Goal: Use online tool/utility: Utilize a website feature to perform a specific function

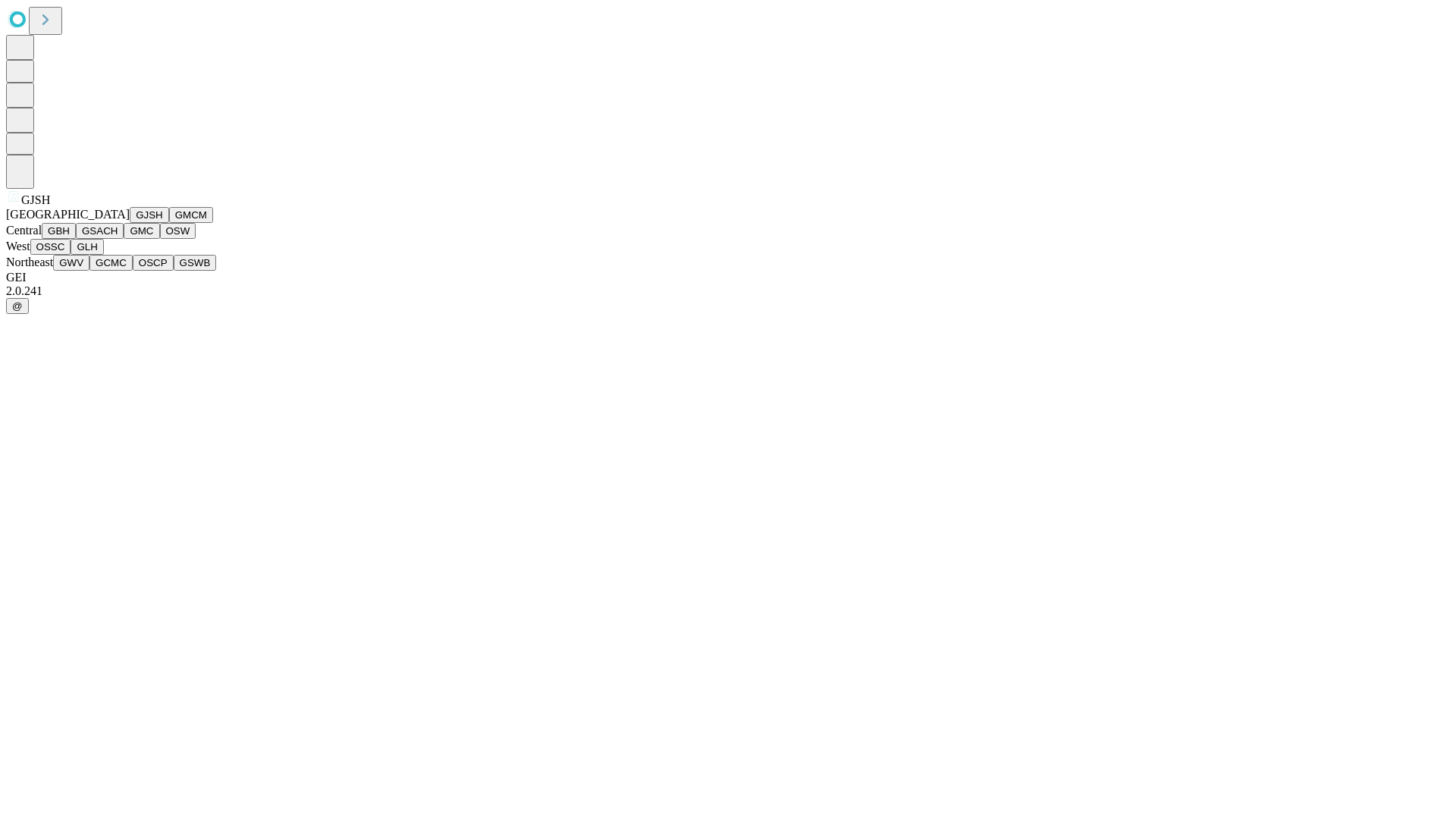
click at [130, 223] on button "GJSH" at bounding box center [149, 214] width 39 height 16
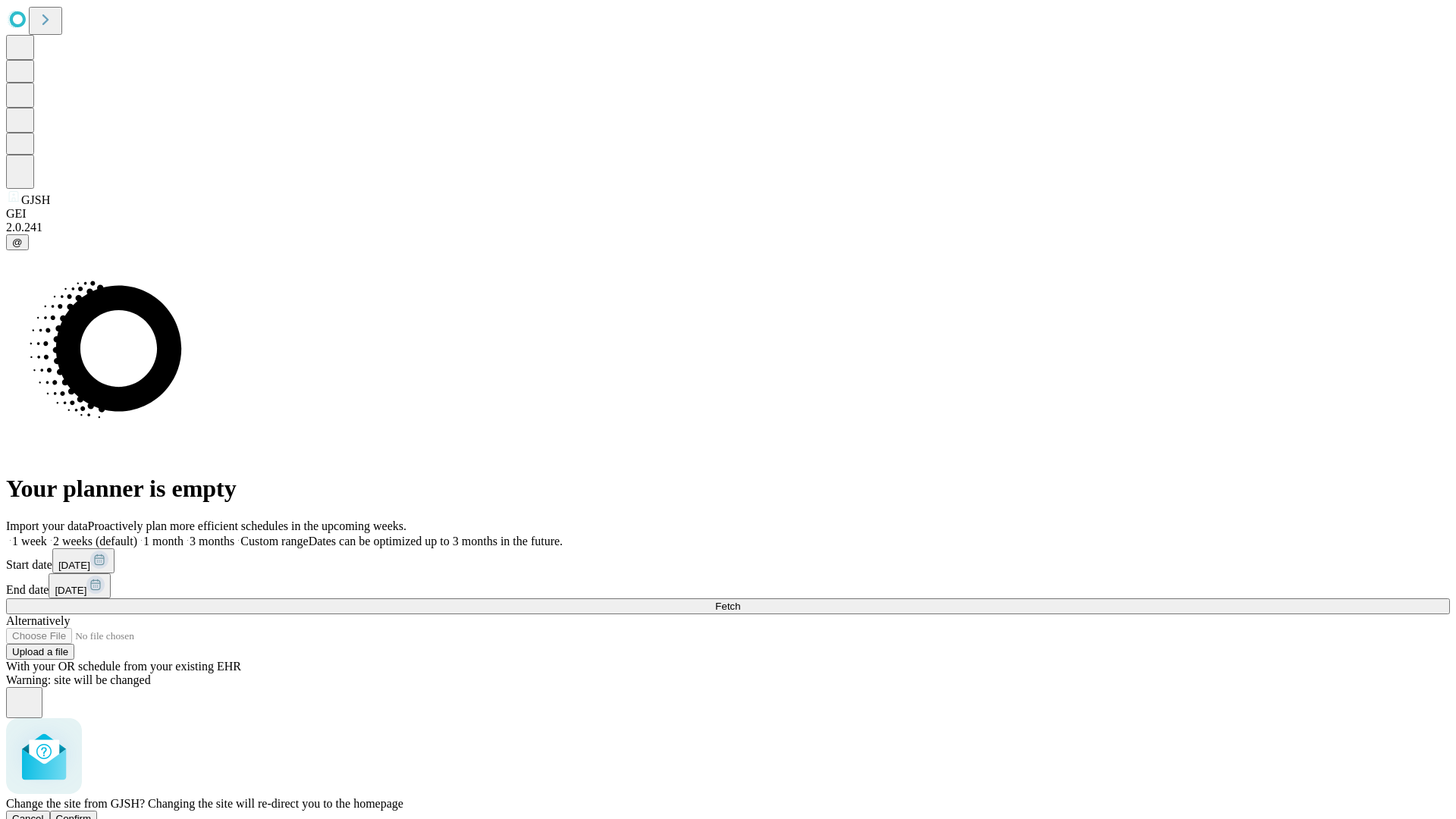
click at [92, 813] on span "Confirm" at bounding box center [73, 818] width 36 height 11
click at [47, 534] on label "1 week" at bounding box center [27, 541] width 41 height 13
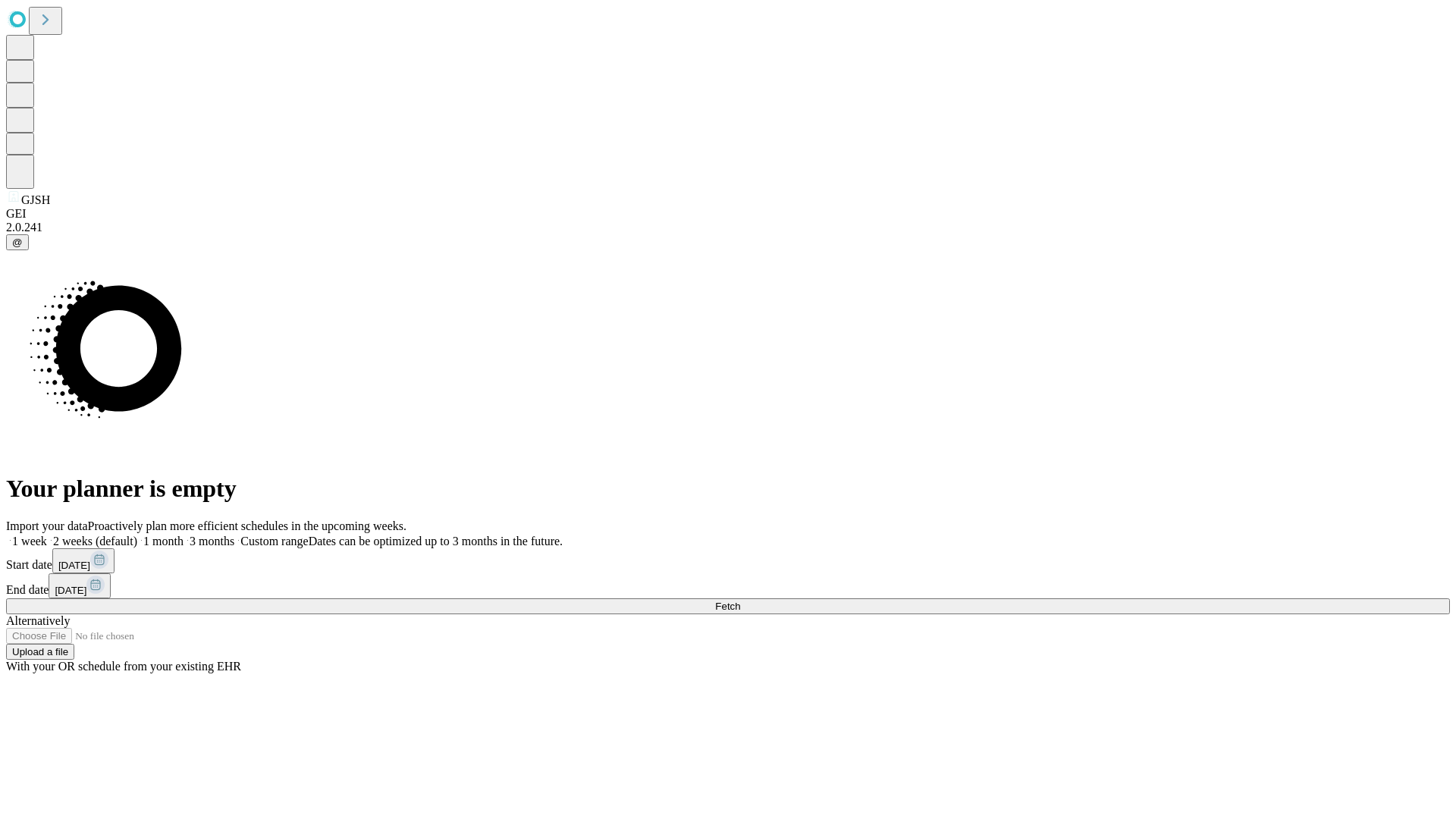
click at [740, 600] on span "Fetch" at bounding box center [727, 606] width 25 height 11
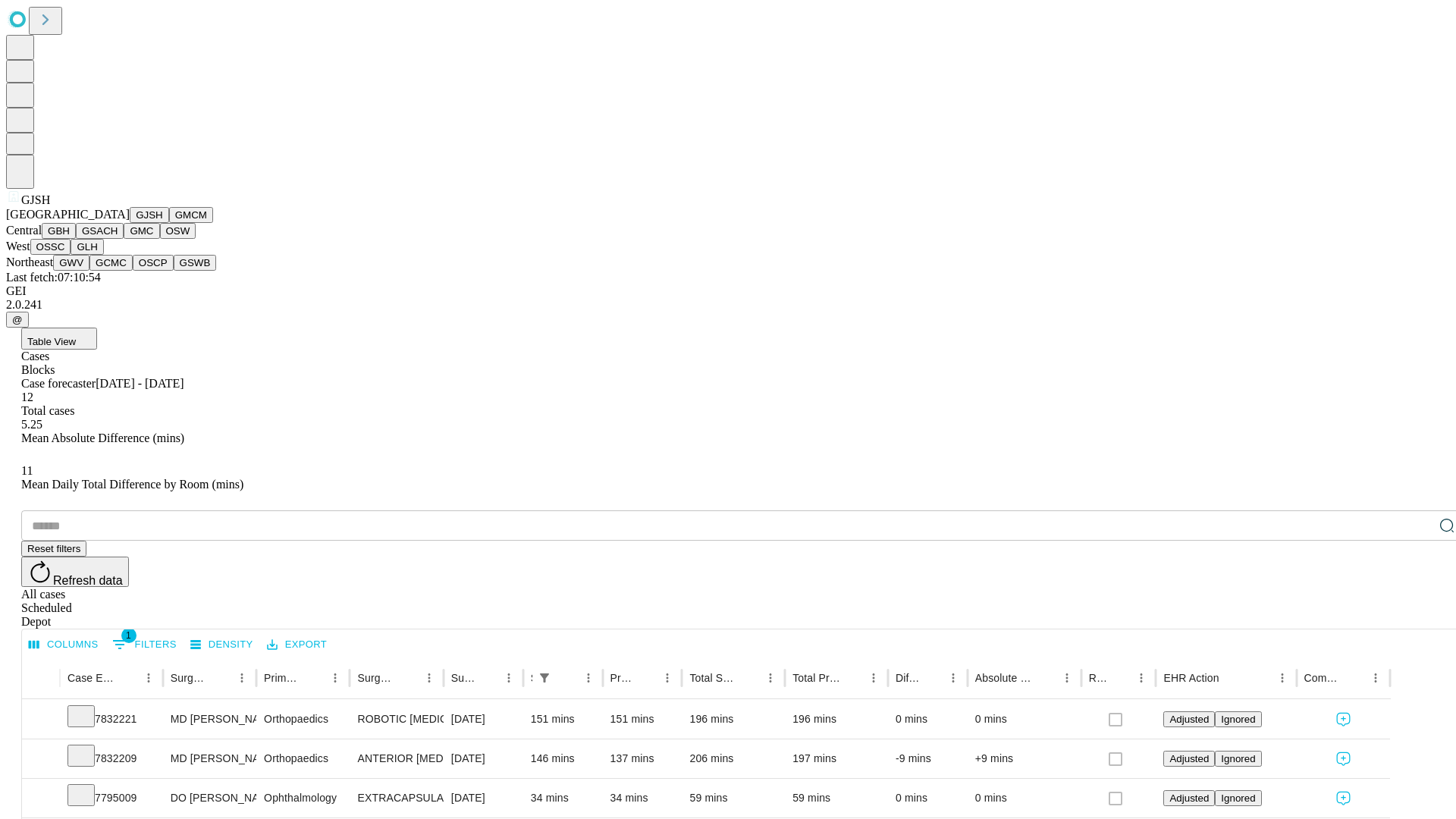
click at [169, 223] on button "GMCM" at bounding box center [191, 214] width 44 height 16
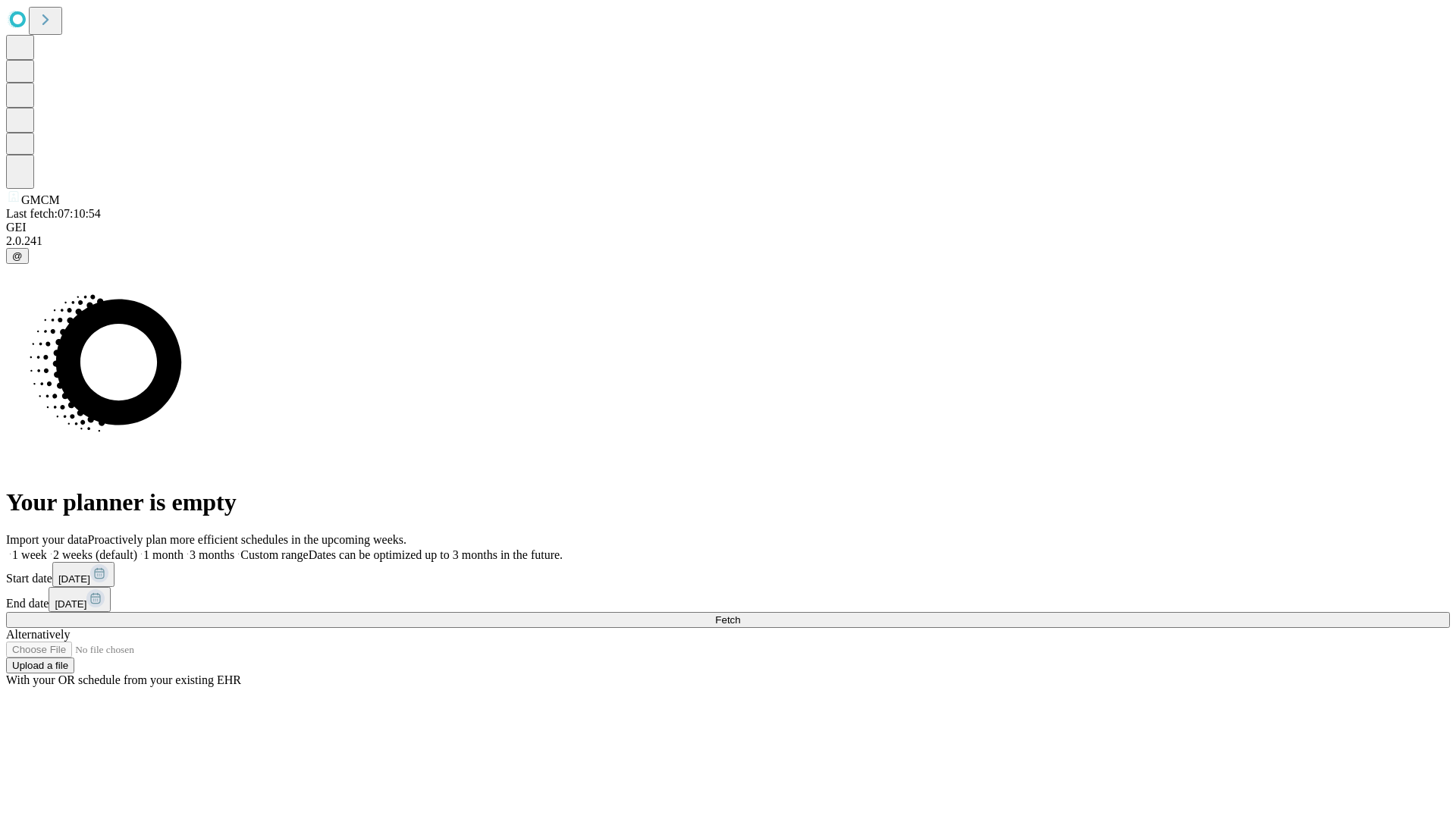
click at [47, 548] on label "1 week" at bounding box center [27, 555] width 41 height 13
click at [740, 614] on span "Fetch" at bounding box center [727, 620] width 25 height 11
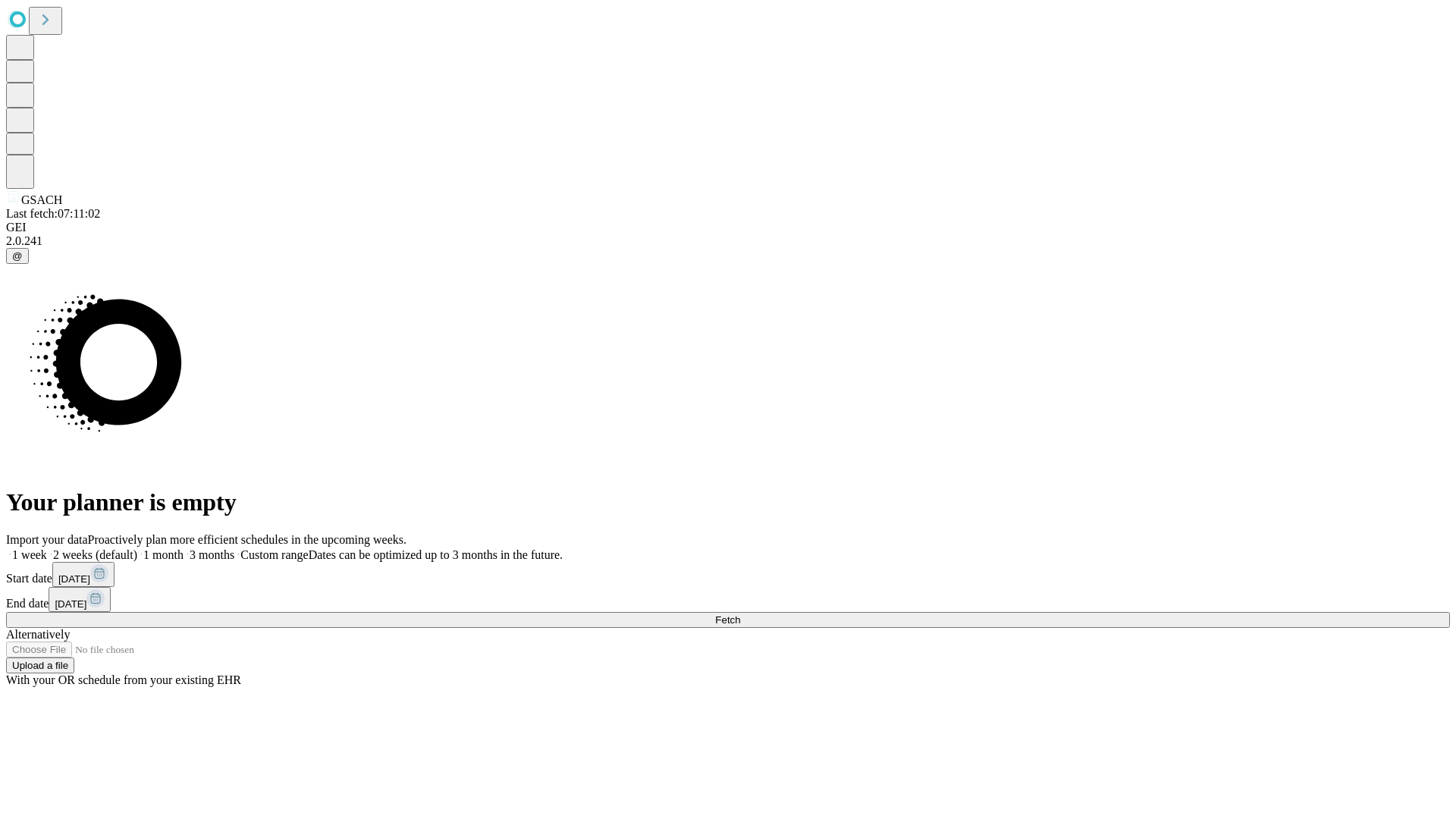
click at [47, 548] on label "1 week" at bounding box center [27, 555] width 41 height 13
click at [740, 614] on span "Fetch" at bounding box center [727, 620] width 25 height 11
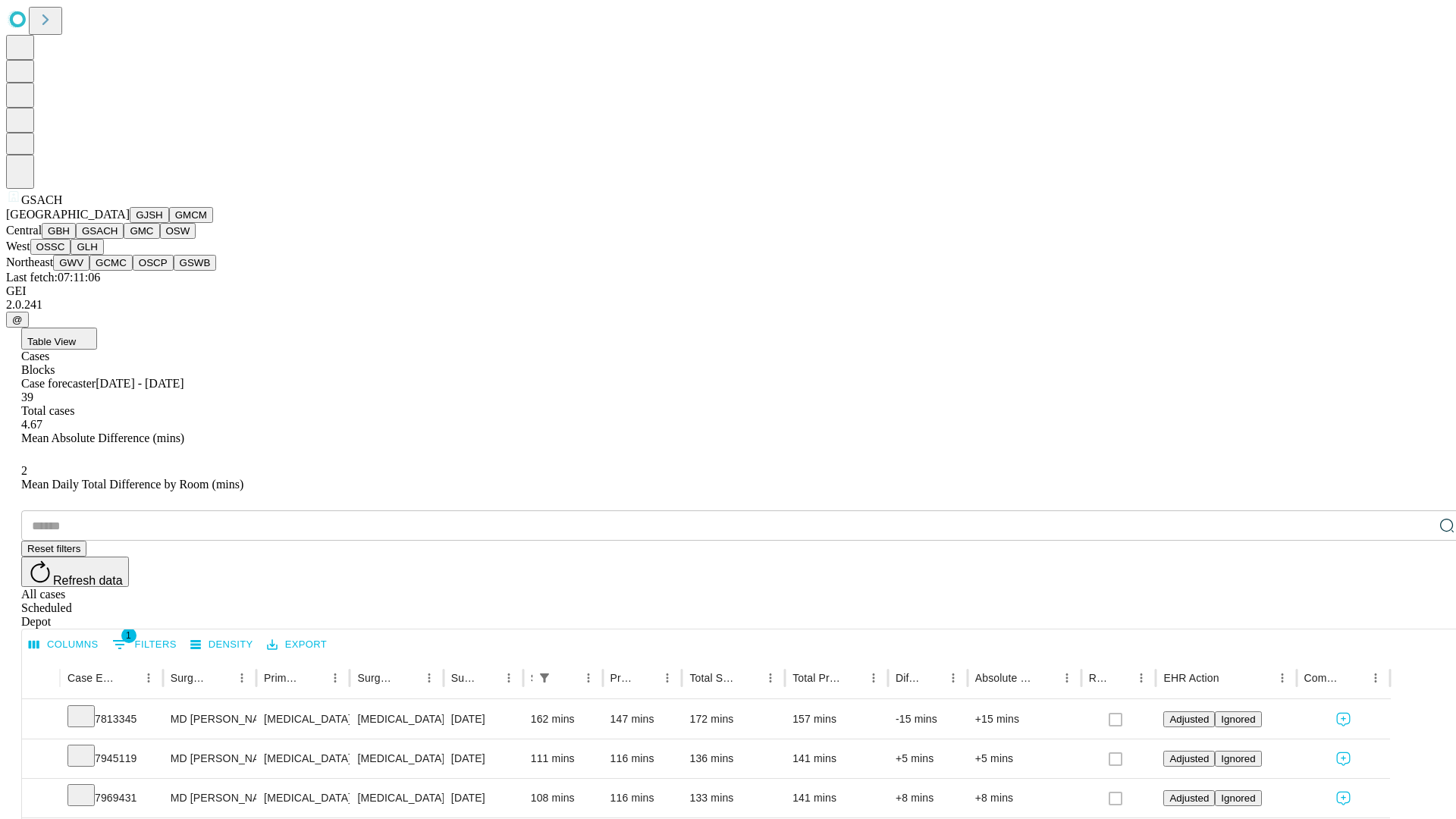
click at [124, 239] on button "GMC" at bounding box center [141, 231] width 36 height 16
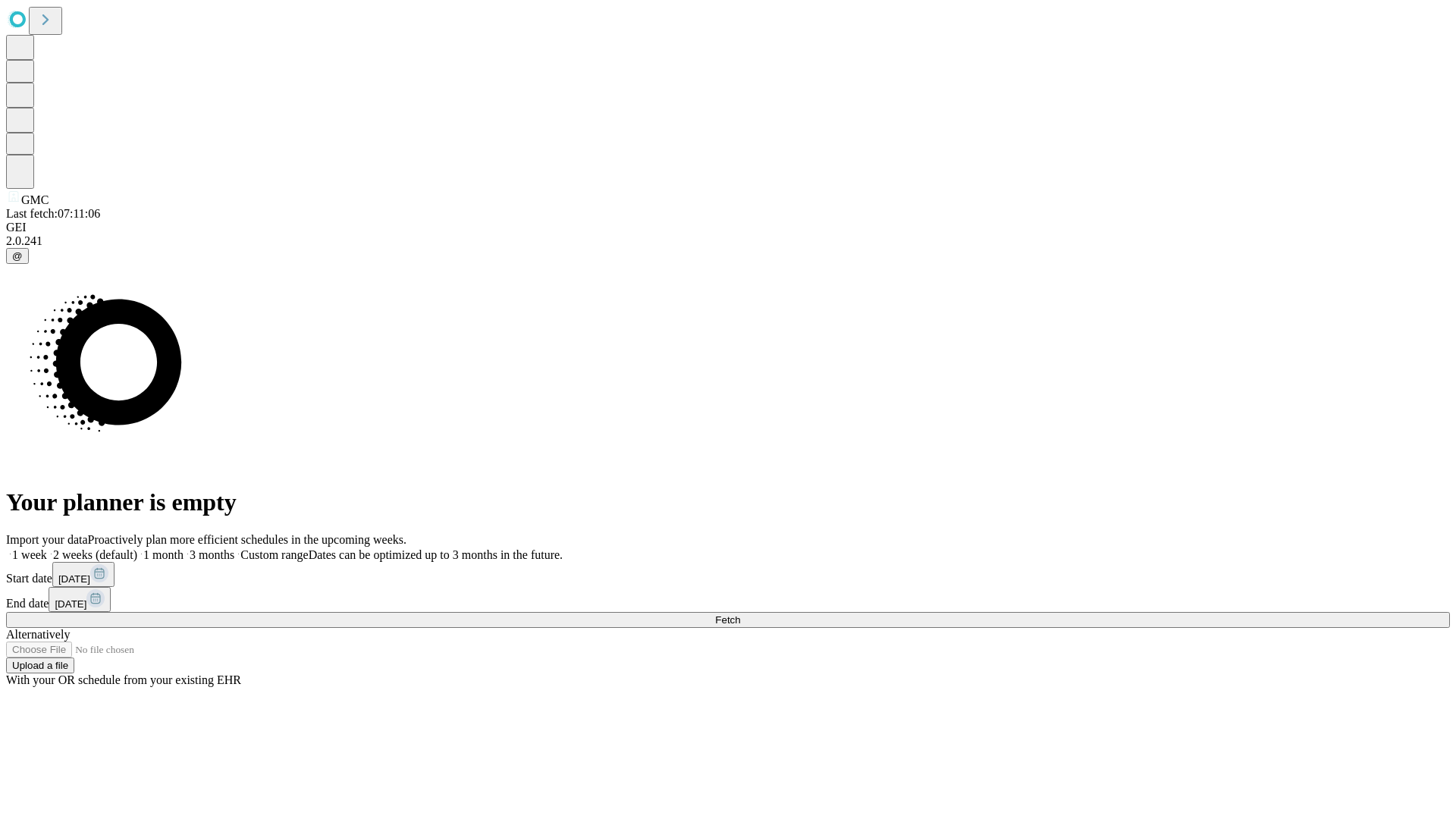
click at [47, 548] on label "1 week" at bounding box center [27, 555] width 41 height 13
click at [740, 614] on span "Fetch" at bounding box center [727, 620] width 25 height 11
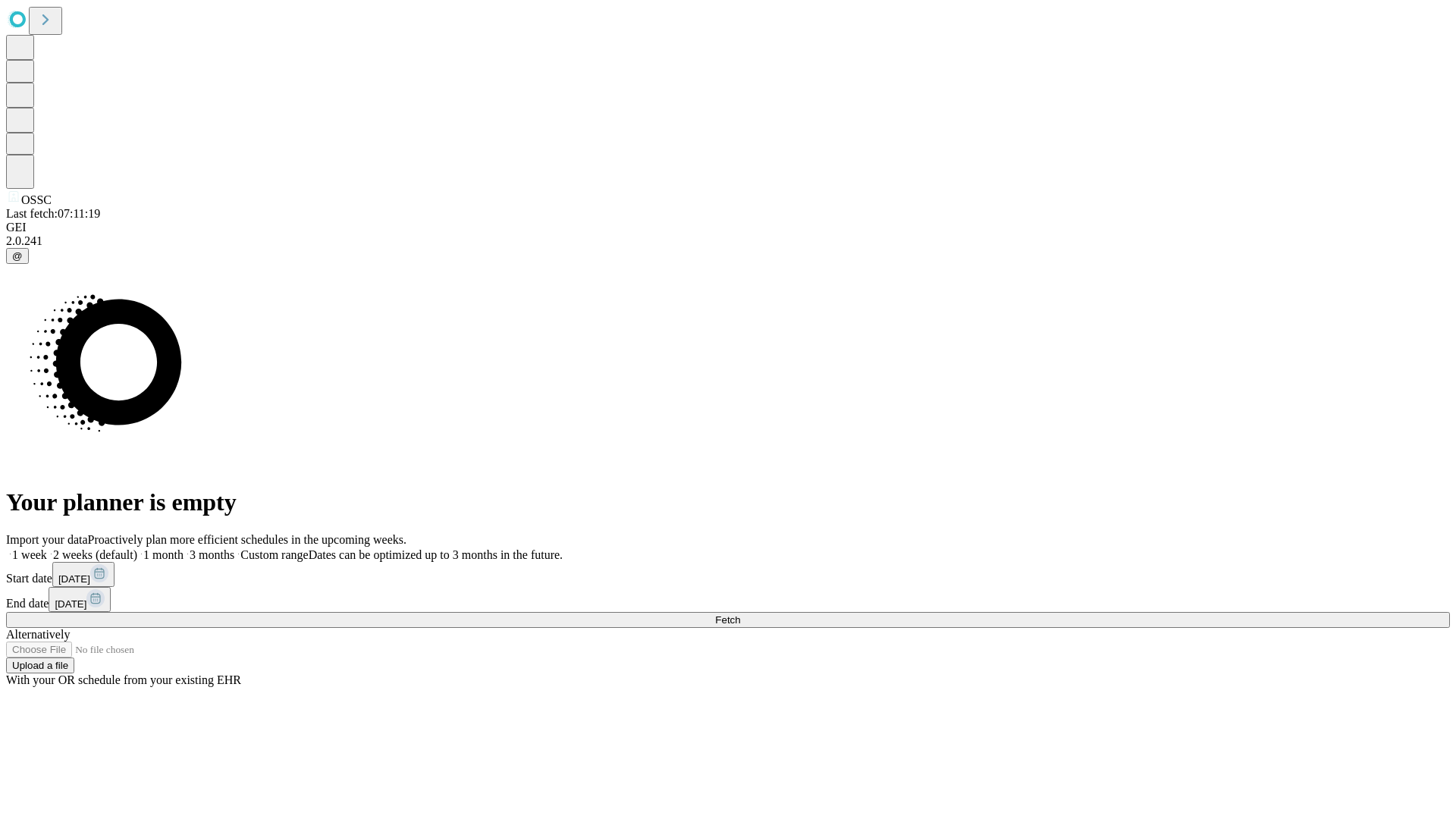
click at [47, 548] on label "1 week" at bounding box center [27, 555] width 41 height 13
click at [740, 614] on span "Fetch" at bounding box center [727, 620] width 25 height 11
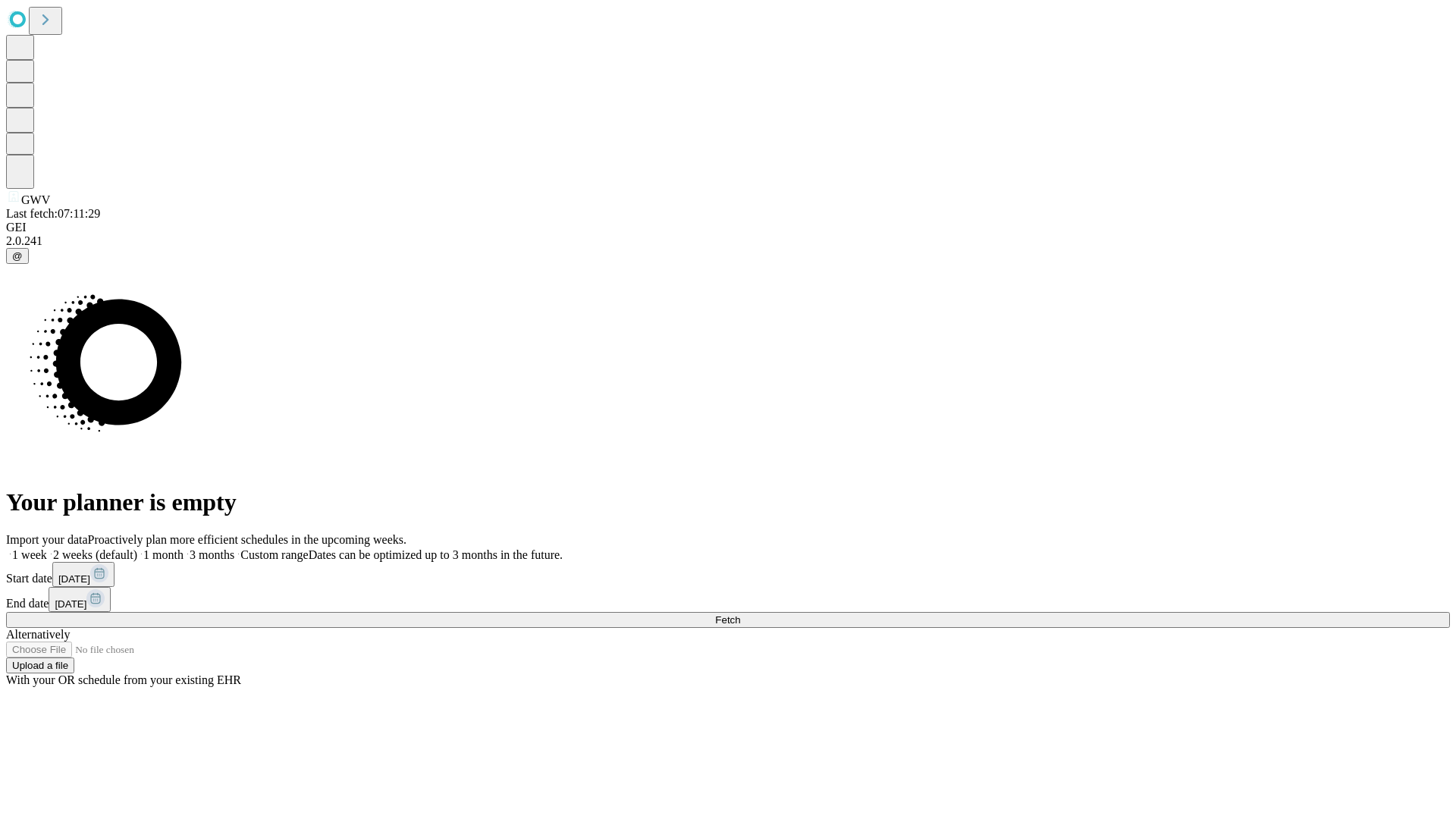
click at [740, 614] on span "Fetch" at bounding box center [727, 620] width 25 height 11
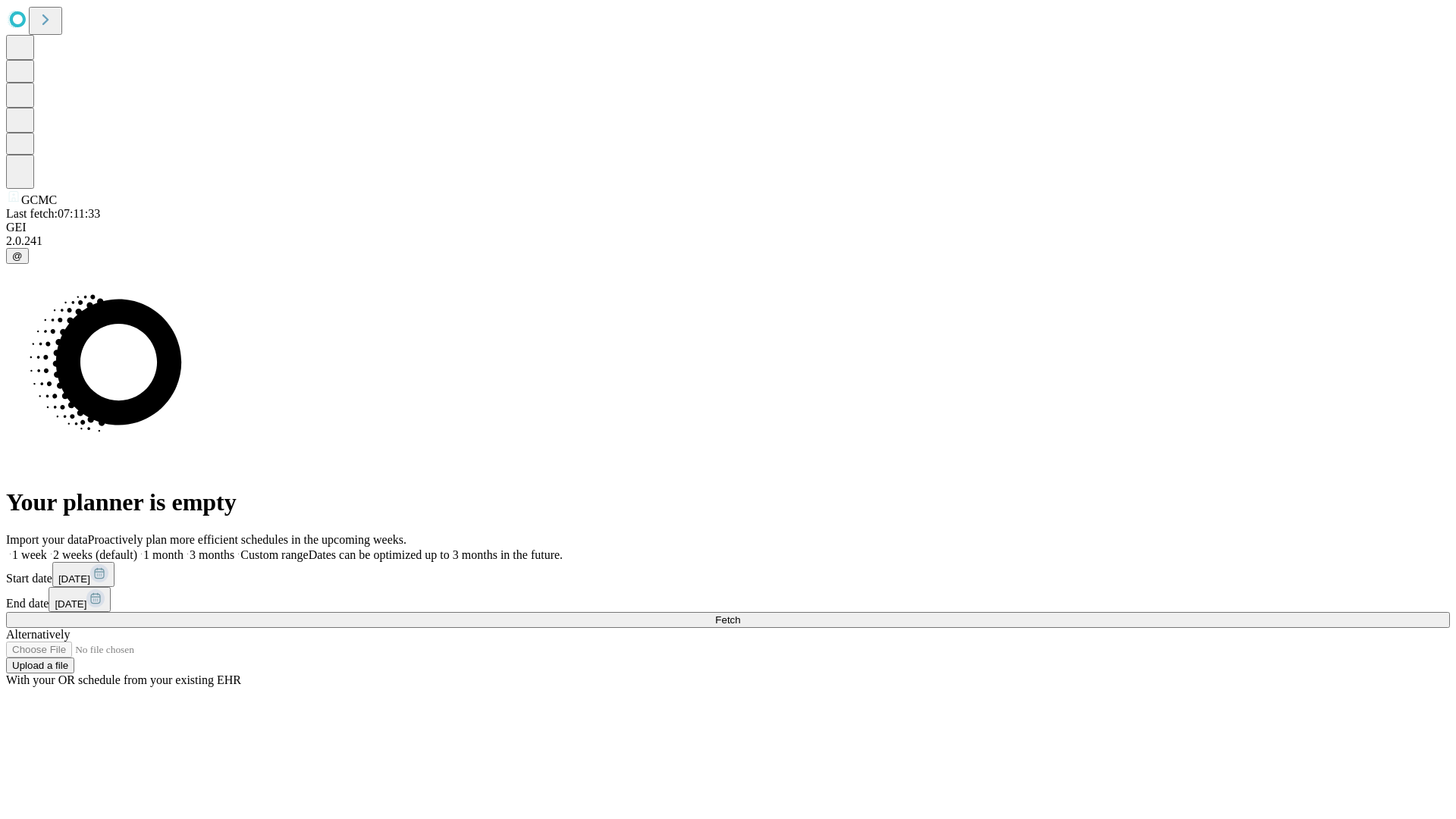
click at [47, 548] on label "1 week" at bounding box center [27, 555] width 41 height 13
click at [740, 614] on span "Fetch" at bounding box center [727, 620] width 25 height 11
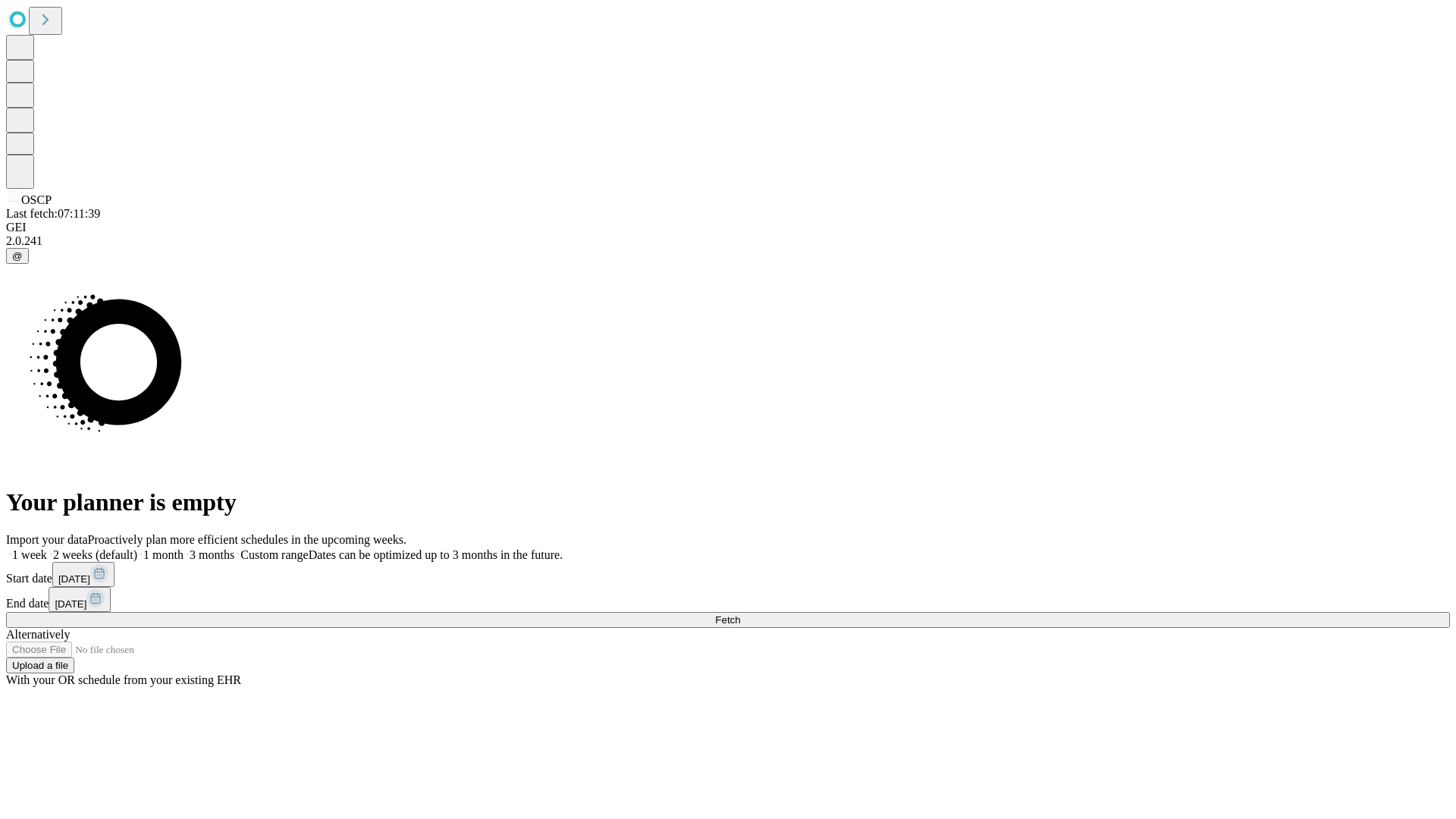
click at [47, 548] on label "1 week" at bounding box center [27, 555] width 41 height 13
click at [740, 614] on span "Fetch" at bounding box center [727, 620] width 25 height 11
